Goal: Transaction & Acquisition: Purchase product/service

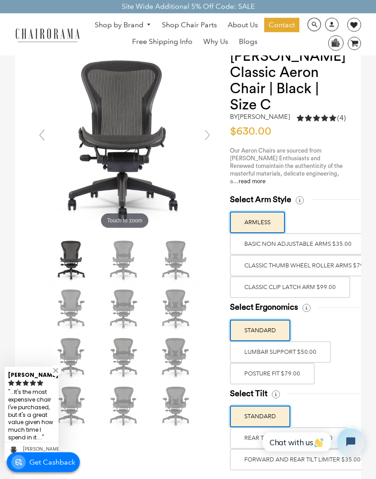
scroll to position [61, 0]
click at [328, 297] on label "Classic Clip Latch Arm $99.00" at bounding box center [290, 288] width 120 height 22
click at [0, 0] on input "Classic Clip Latch Arm $99.00" at bounding box center [0, 0] width 0 height 0
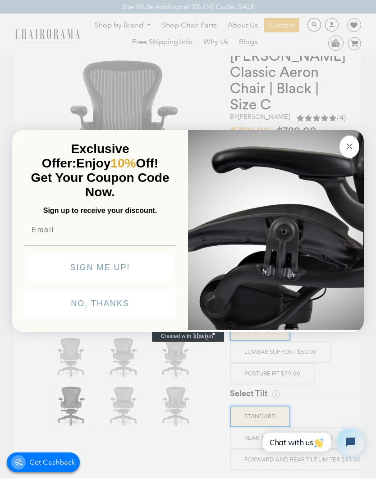
click at [319, 272] on img "POPUP Form" at bounding box center [276, 229] width 176 height 202
click at [352, 152] on circle "Close dialog" at bounding box center [349, 146] width 10 height 10
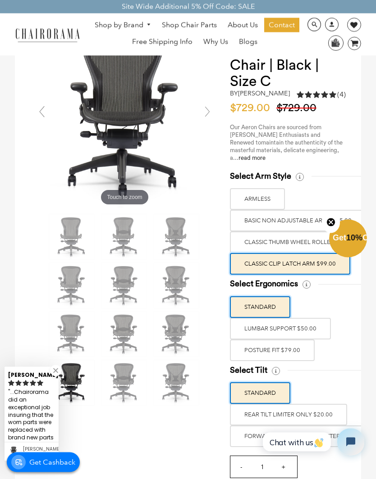
scroll to position [50, 0]
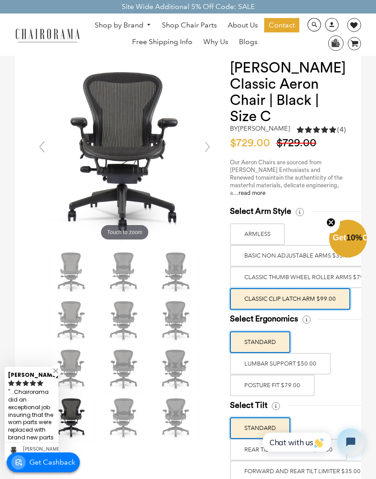
click at [208, 148] on link at bounding box center [207, 147] width 18 height 18
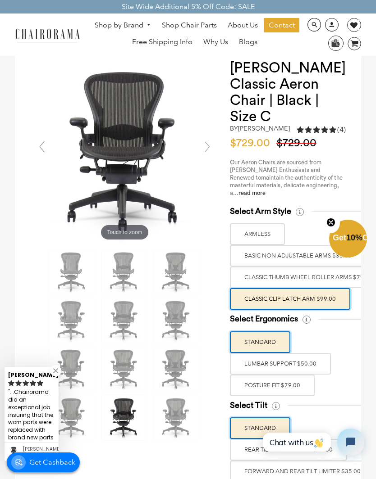
click at [215, 152] on link at bounding box center [207, 147] width 18 height 18
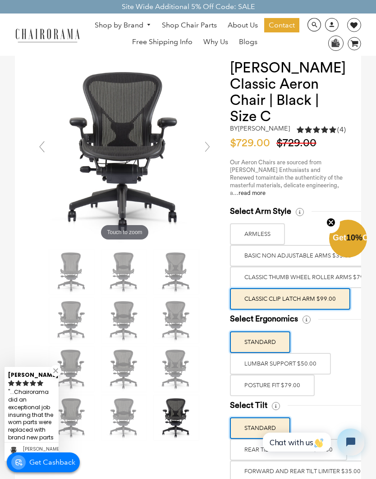
click at [213, 149] on link at bounding box center [207, 147] width 18 height 18
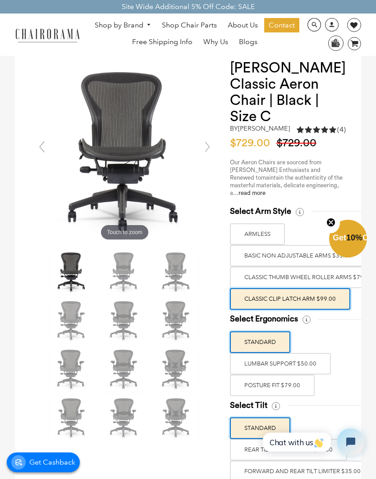
click at [210, 146] on link at bounding box center [207, 147] width 18 height 18
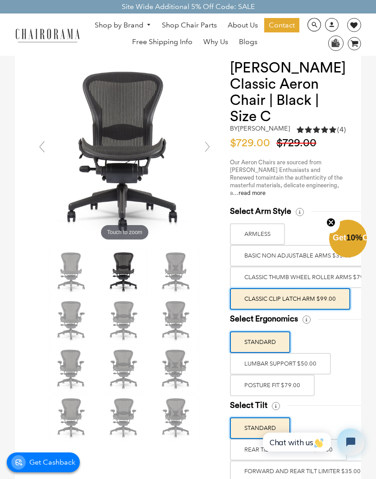
click at [209, 151] on link at bounding box center [207, 147] width 18 height 18
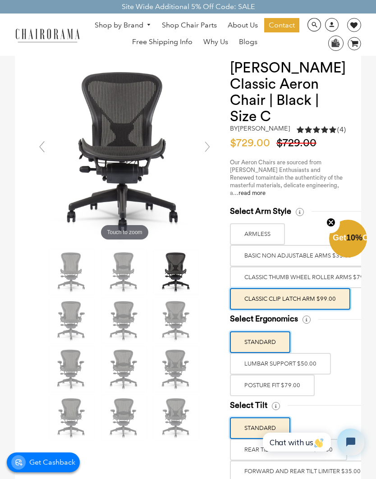
click at [208, 152] on link at bounding box center [207, 147] width 18 height 18
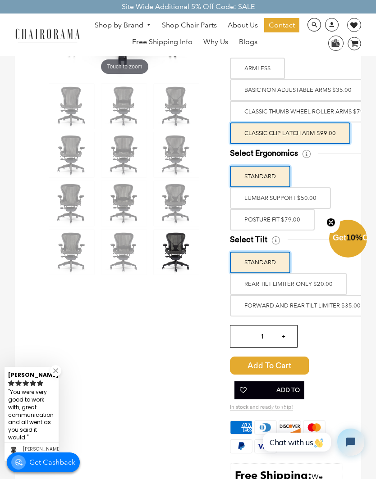
scroll to position [0, 0]
